Goal: Use online tool/utility: Utilize a website feature to perform a specific function

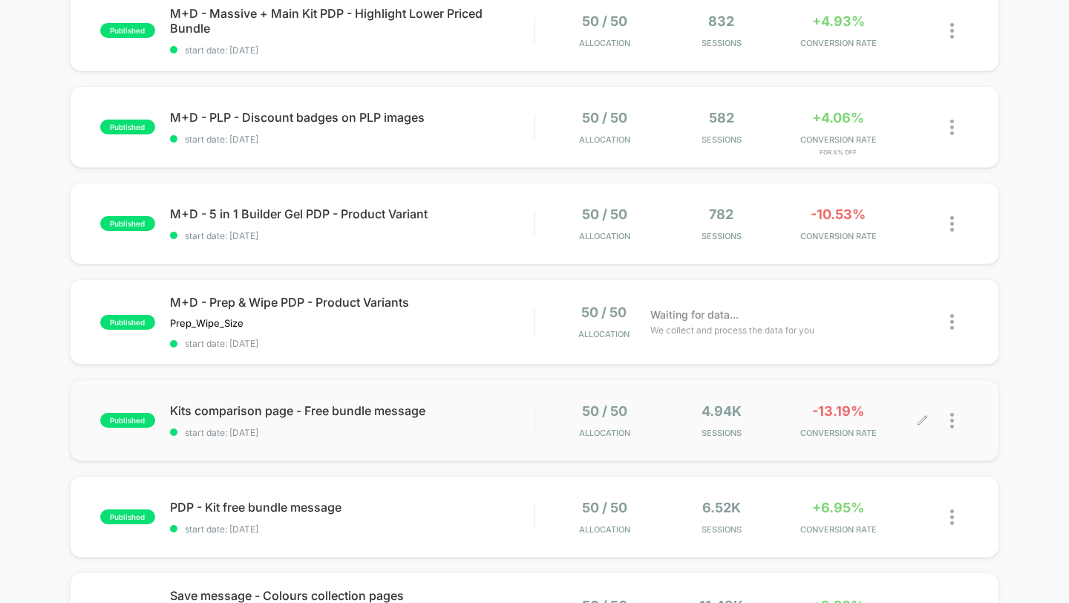
scroll to position [659, 0]
click at [399, 211] on span "M+D - 5 in 1 Builder Gel PDP - Product Variant Click to edit experience details" at bounding box center [352, 213] width 364 height 15
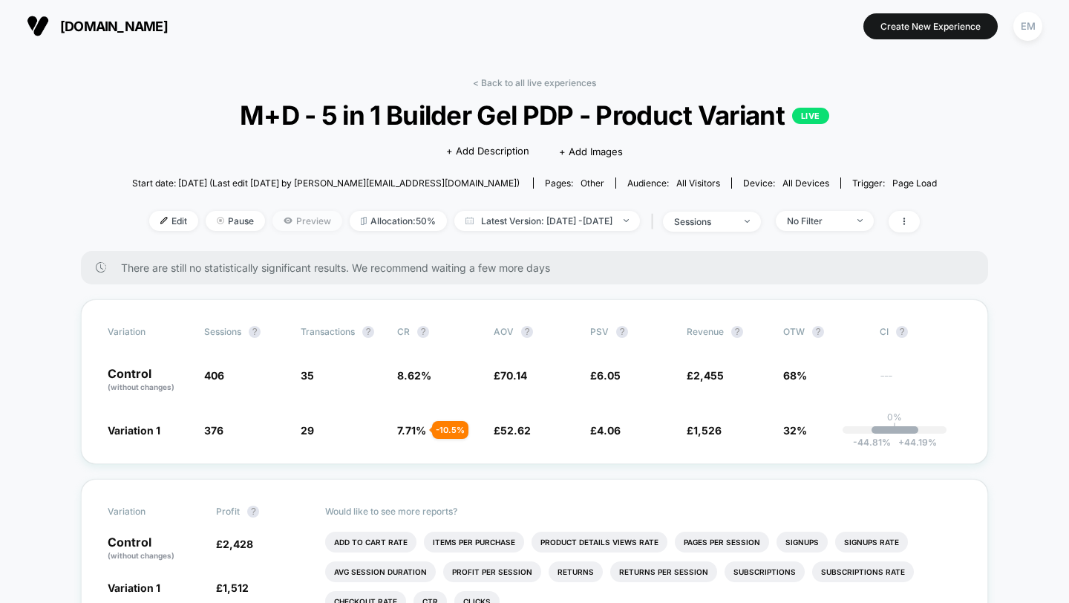
click at [296, 212] on span "Preview" at bounding box center [307, 221] width 70 height 20
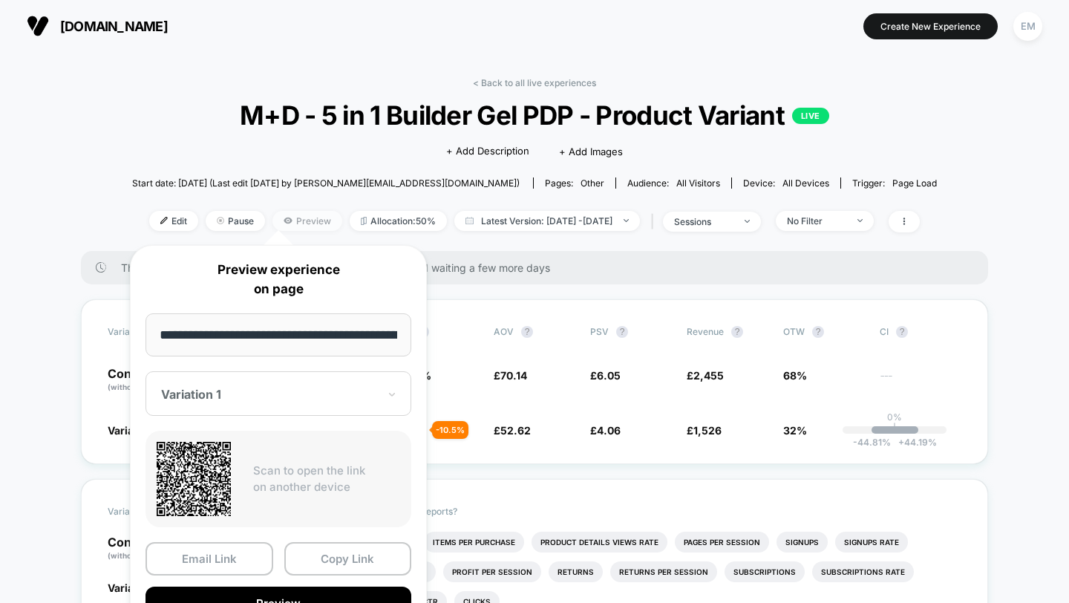
scroll to position [0, 163]
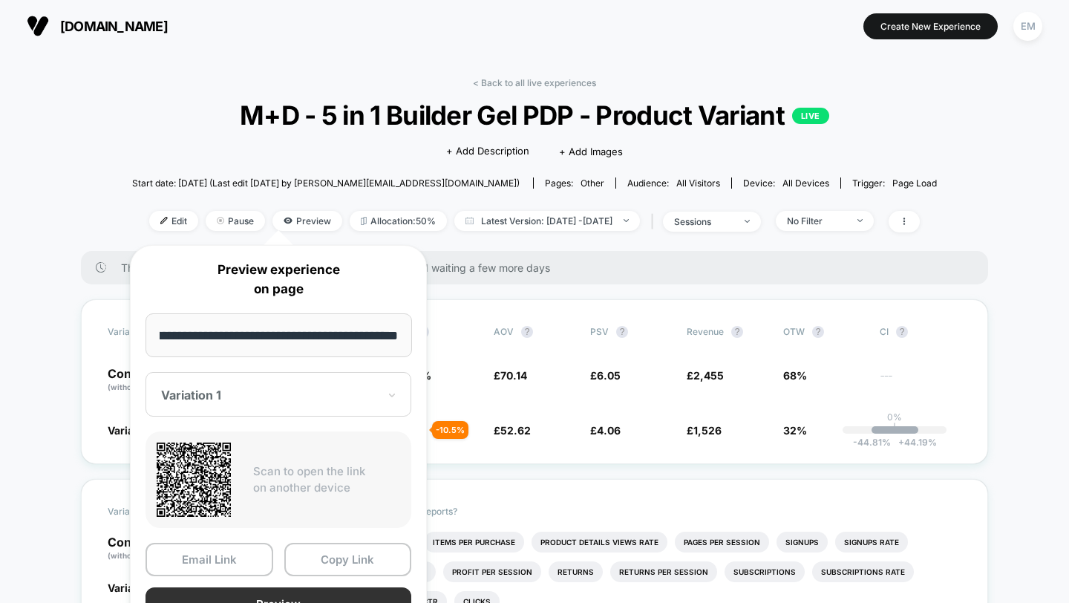
click at [324, 601] on button "Preview" at bounding box center [278, 603] width 266 height 33
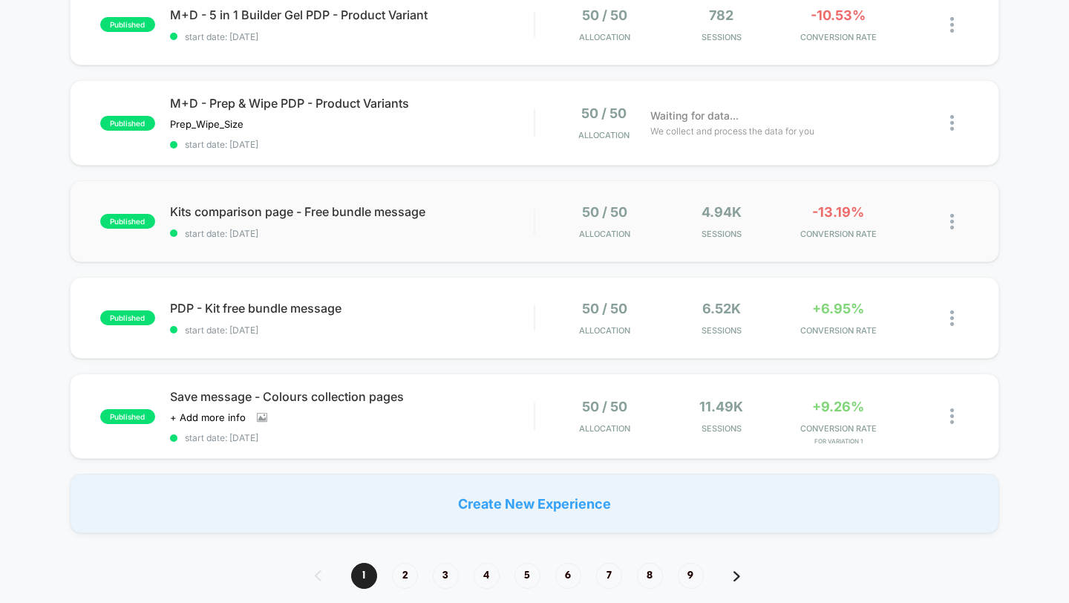
scroll to position [793, 0]
